Goal: Find contact information: Obtain details needed to contact an individual or organization

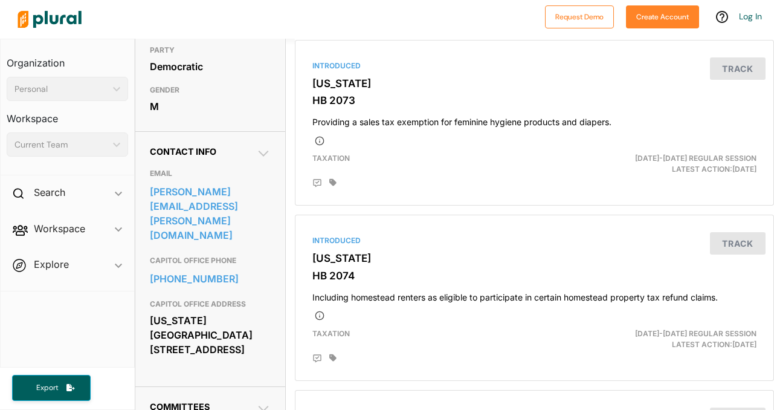
scroll to position [286, 0]
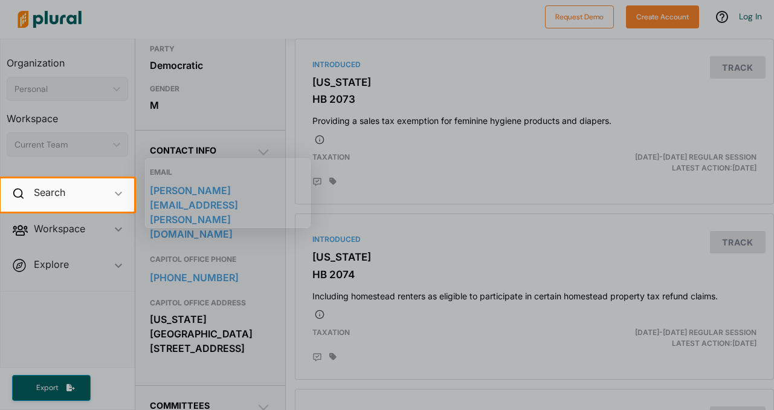
click at [266, 155] on div at bounding box center [387, 89] width 774 height 178
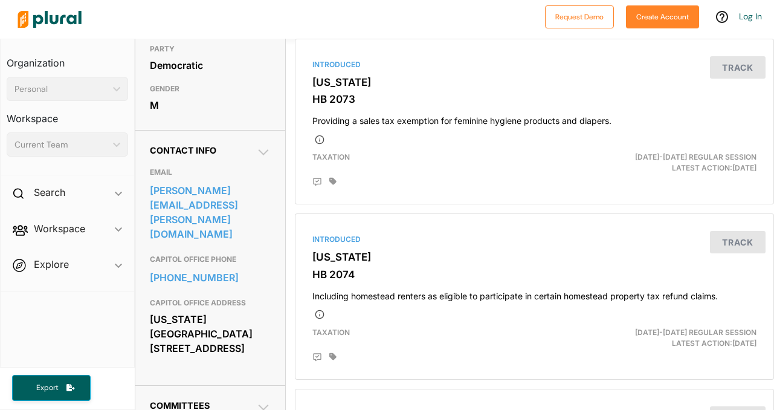
click at [250, 155] on h2 "Contact Info" at bounding box center [210, 150] width 120 height 10
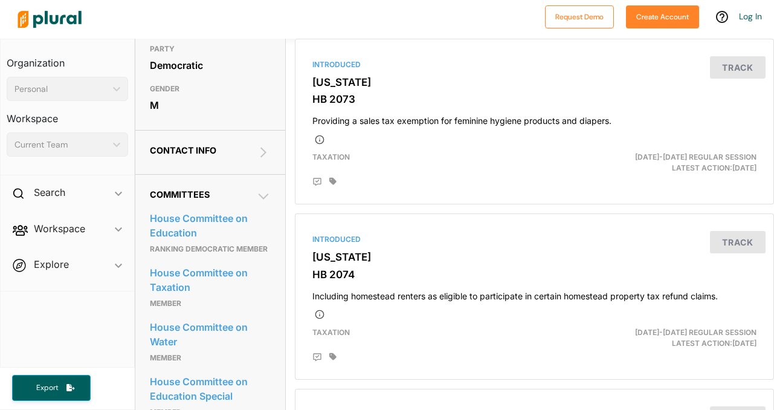
click at [259, 160] on icon at bounding box center [263, 152] width 15 height 15
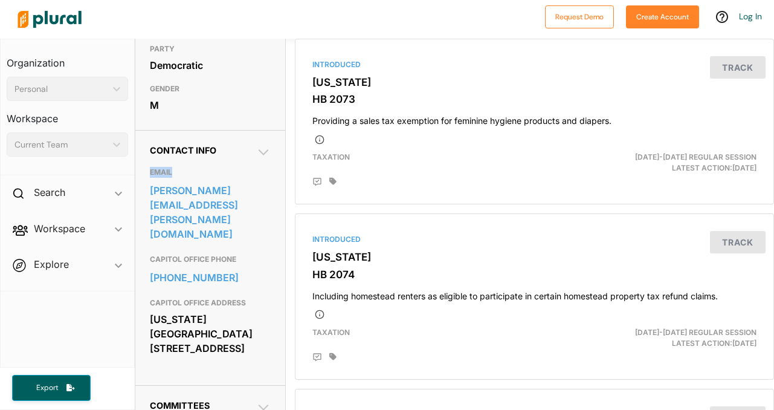
click at [259, 160] on icon at bounding box center [263, 152] width 15 height 15
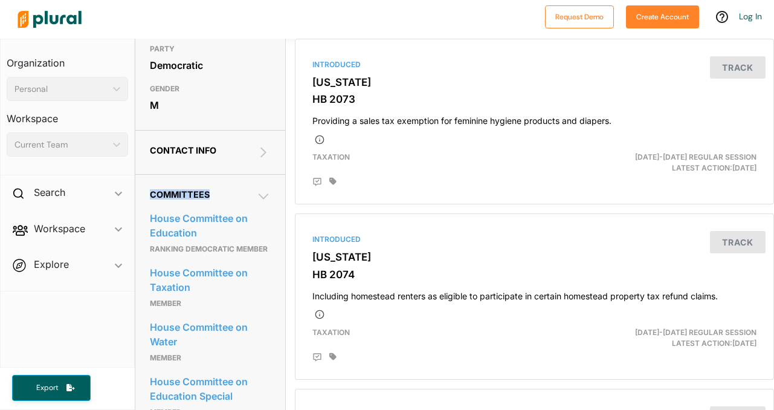
click at [259, 160] on icon at bounding box center [263, 152] width 15 height 15
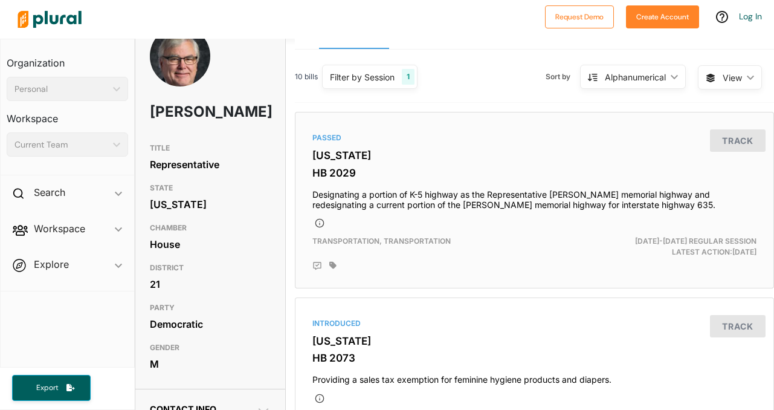
scroll to position [28, 0]
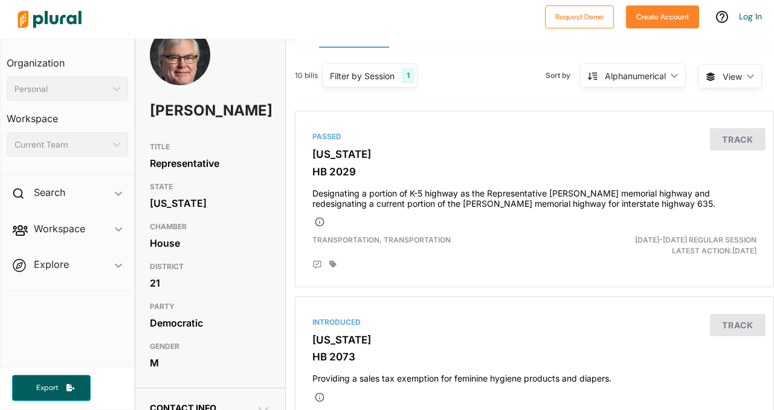
scroll to position [7, 0]
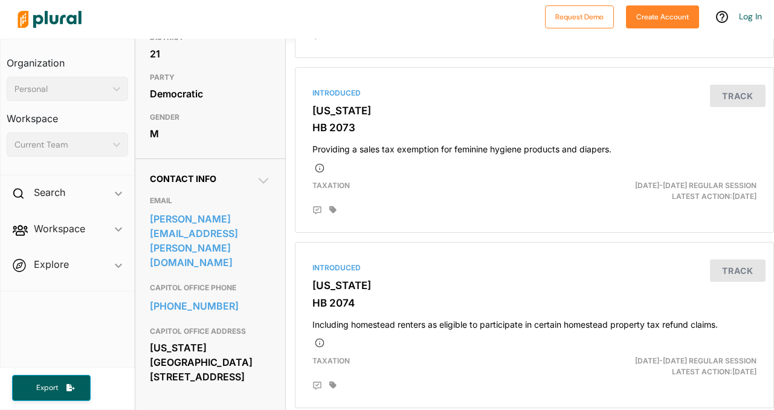
scroll to position [282, 0]
